Goal: Task Accomplishment & Management: Manage account settings

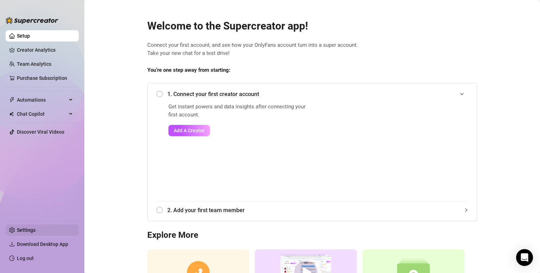
click at [36, 233] on link "Settings" at bounding box center [26, 230] width 19 height 6
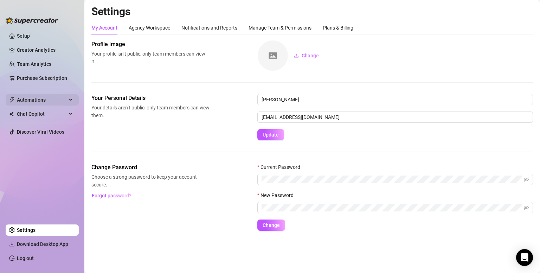
click at [58, 102] on span "Automations" at bounding box center [42, 99] width 50 height 11
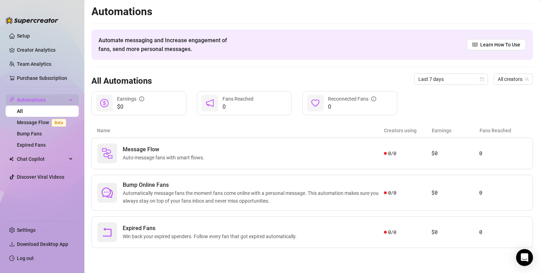
click at [69, 100] on div "Automations" at bounding box center [42, 99] width 73 height 11
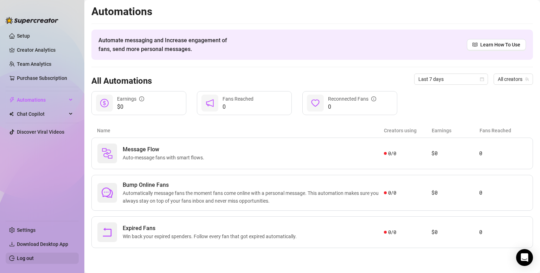
click at [30, 260] on link "Log out" at bounding box center [25, 258] width 17 height 6
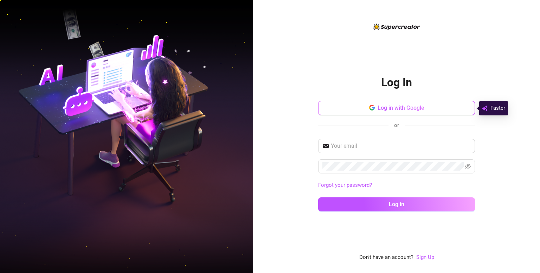
click at [391, 110] on span "Log in with Google" at bounding box center [401, 107] width 47 height 7
click at [471, 57] on div "Log In Log in with Google or Forgot your password? Log in Don't have an account…" at bounding box center [396, 142] width 157 height 239
